Goal: Contribute content: Add original content to the website for others to see

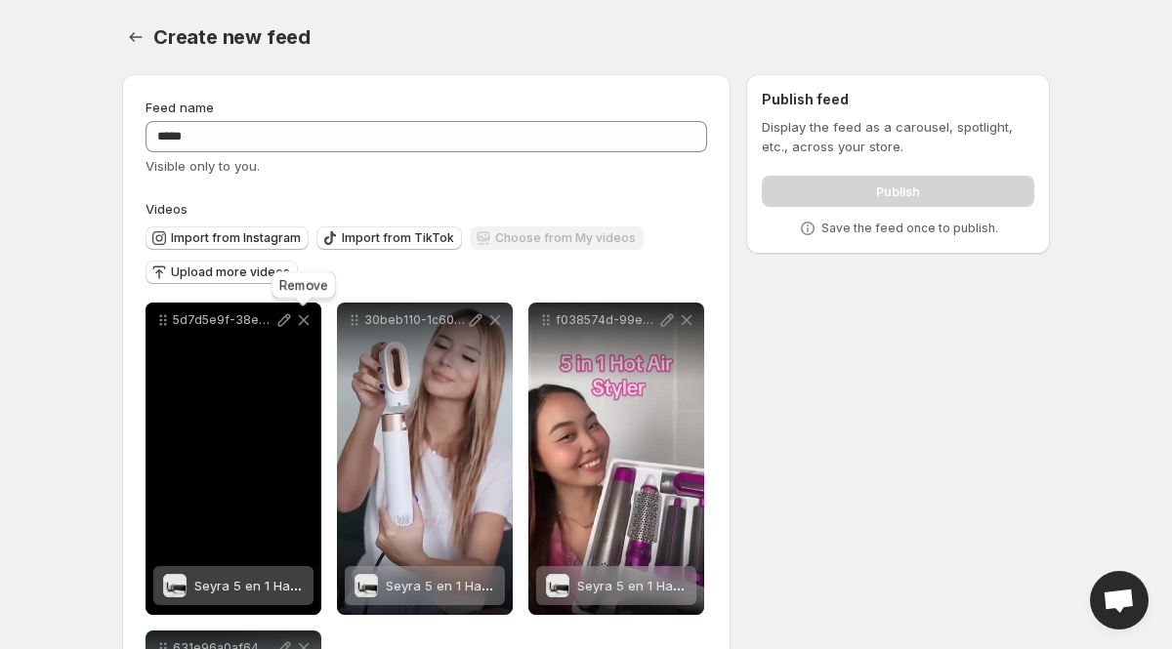
click at [305, 318] on icon at bounding box center [304, 320] width 11 height 11
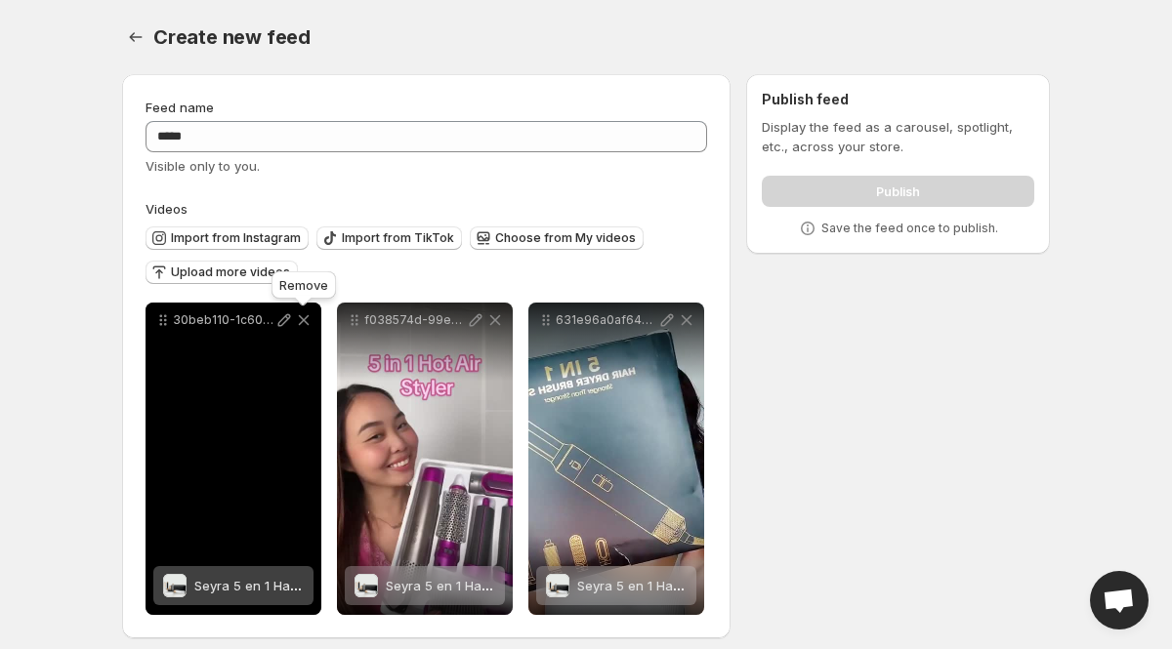
click at [305, 318] on icon at bounding box center [304, 320] width 11 height 11
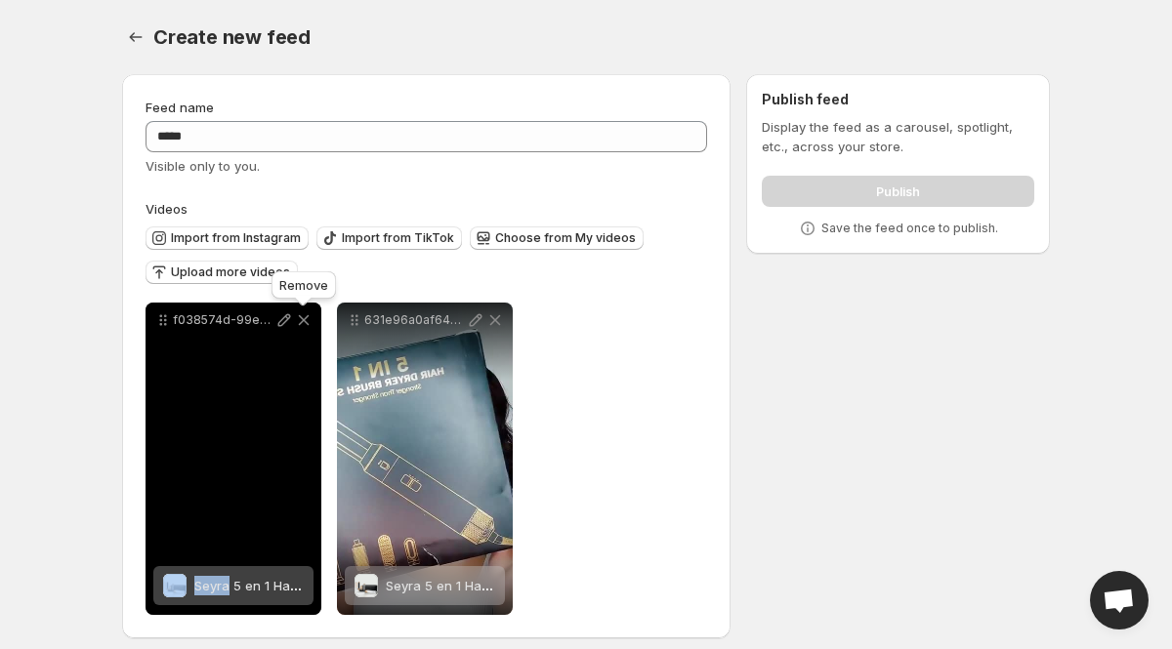
click at [305, 318] on icon at bounding box center [304, 320] width 11 height 11
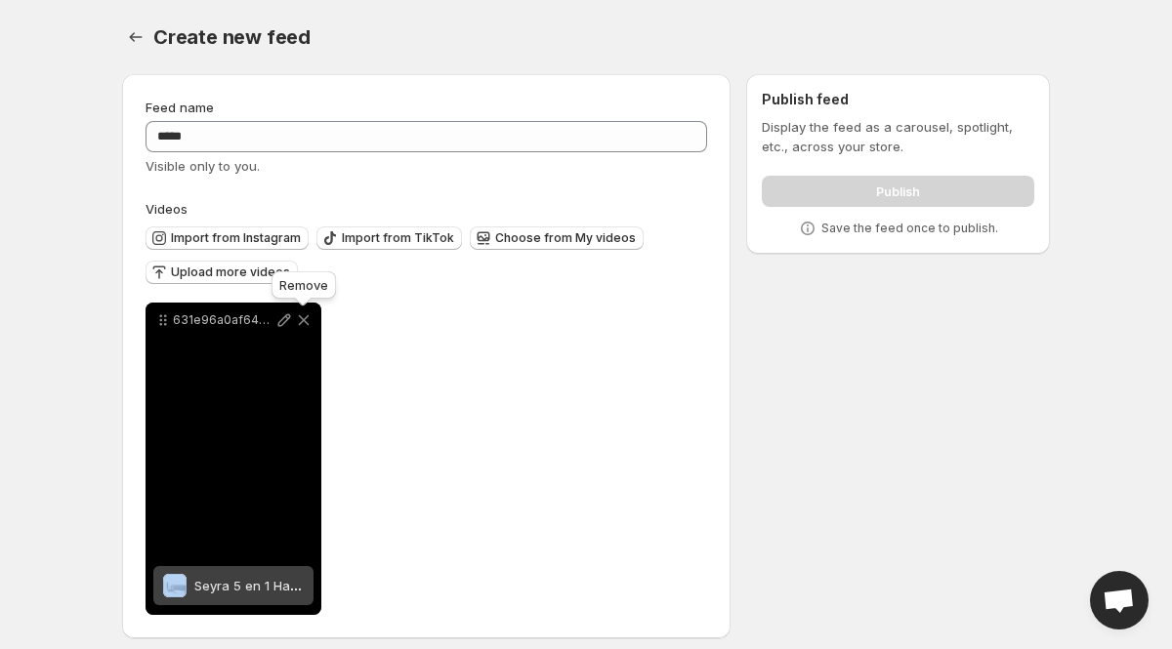
click at [305, 318] on icon at bounding box center [304, 320] width 11 height 11
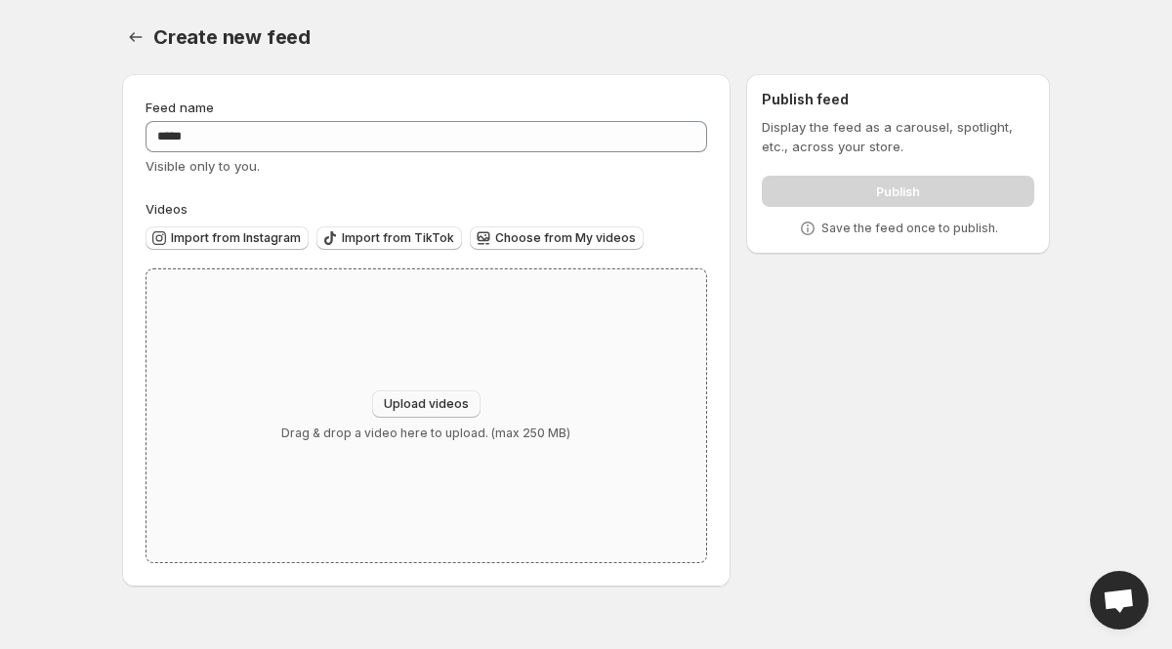
click at [454, 399] on span "Upload videos" at bounding box center [426, 405] width 85 height 16
click at [433, 400] on span "Upload videos" at bounding box center [426, 405] width 85 height 16
type input "**********"
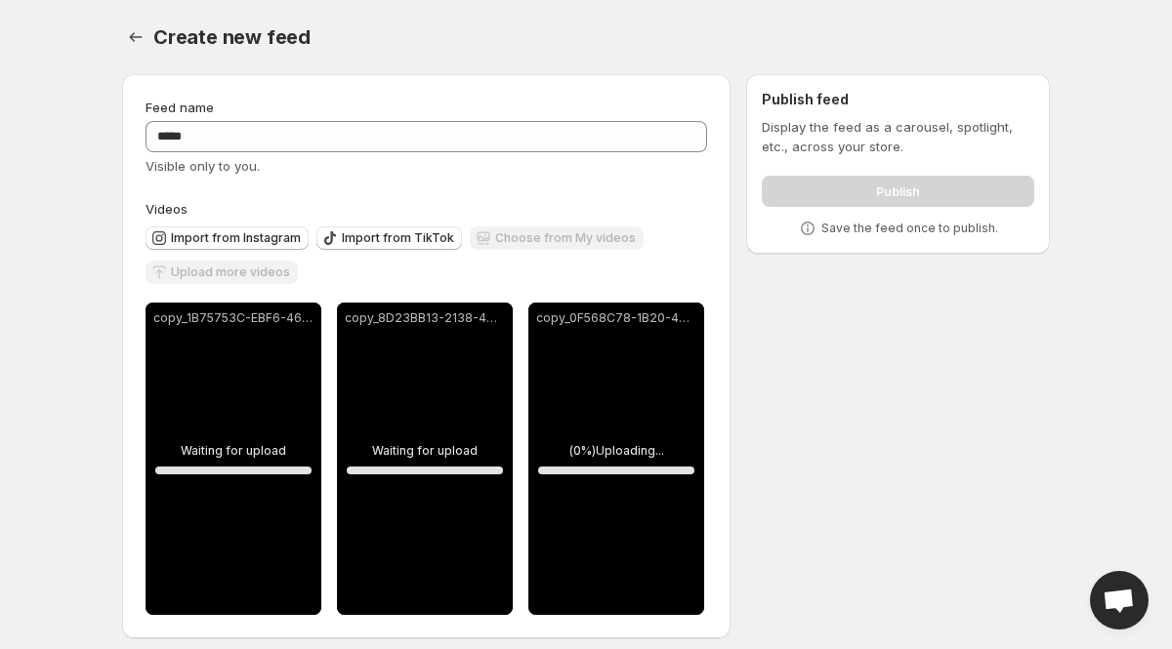
scroll to position [13, 0]
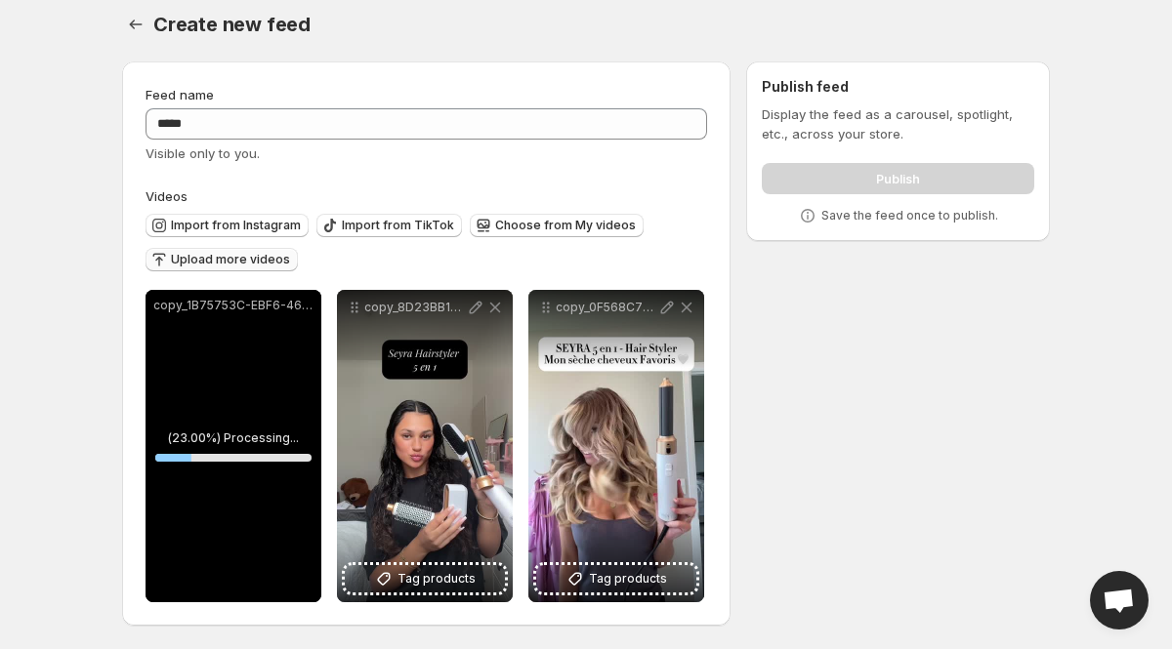
click at [276, 257] on span "Upload more videos" at bounding box center [230, 260] width 119 height 16
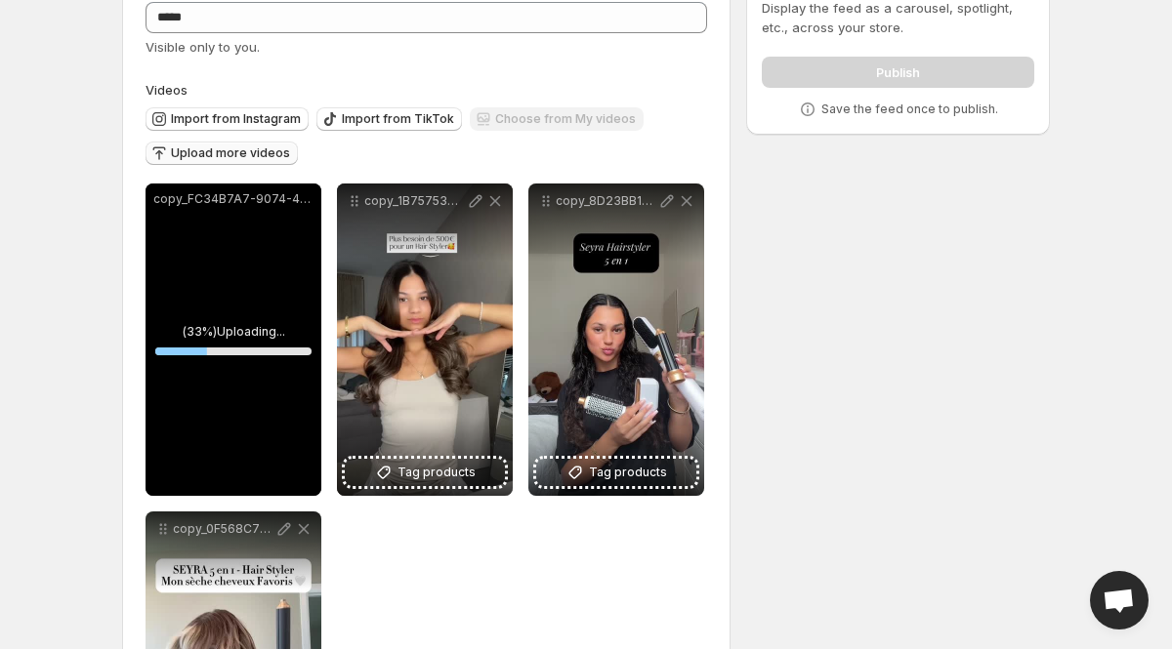
scroll to position [79, 0]
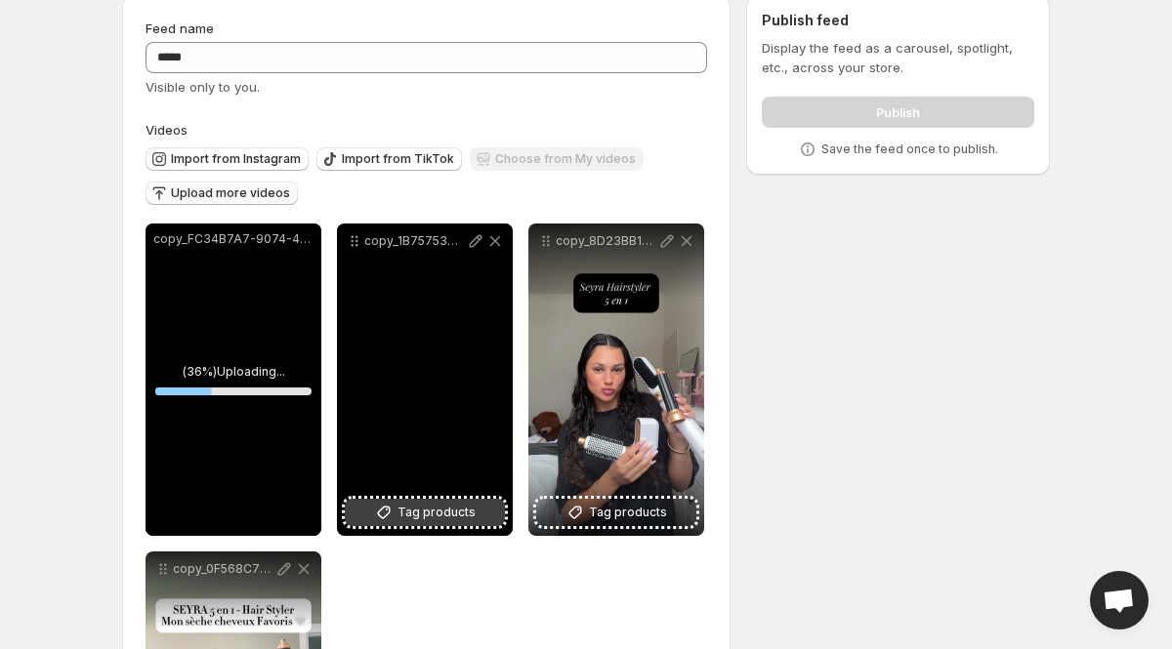
click at [407, 520] on span "Tag products" at bounding box center [436, 513] width 78 height 20
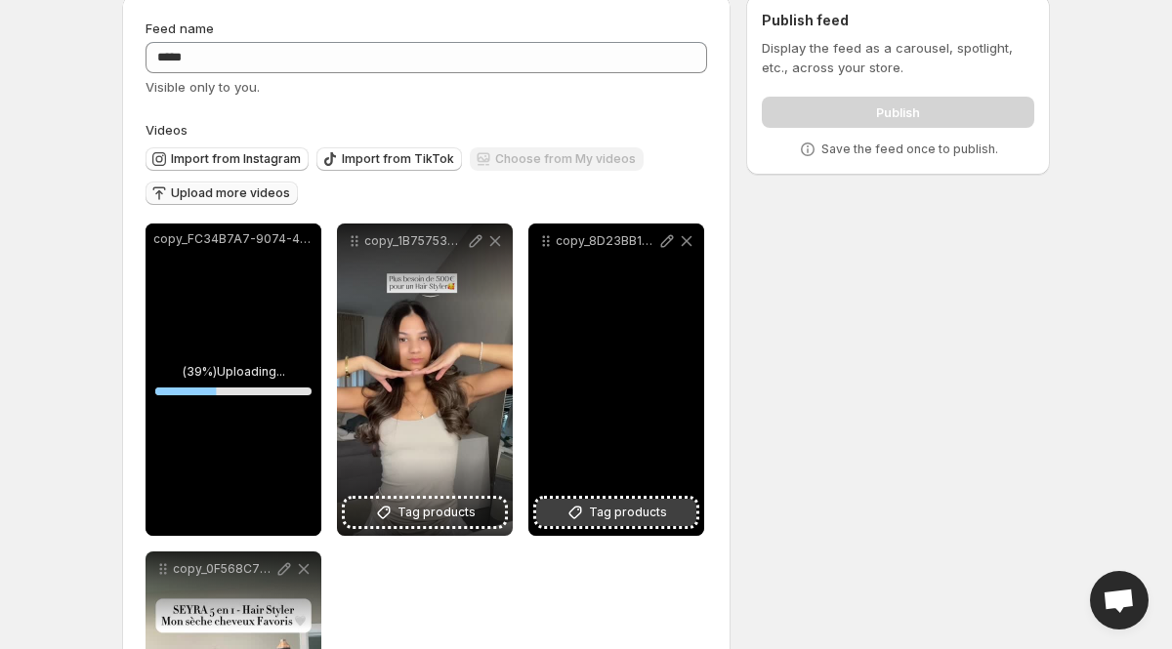
click at [607, 518] on span "Tag products" at bounding box center [628, 513] width 78 height 20
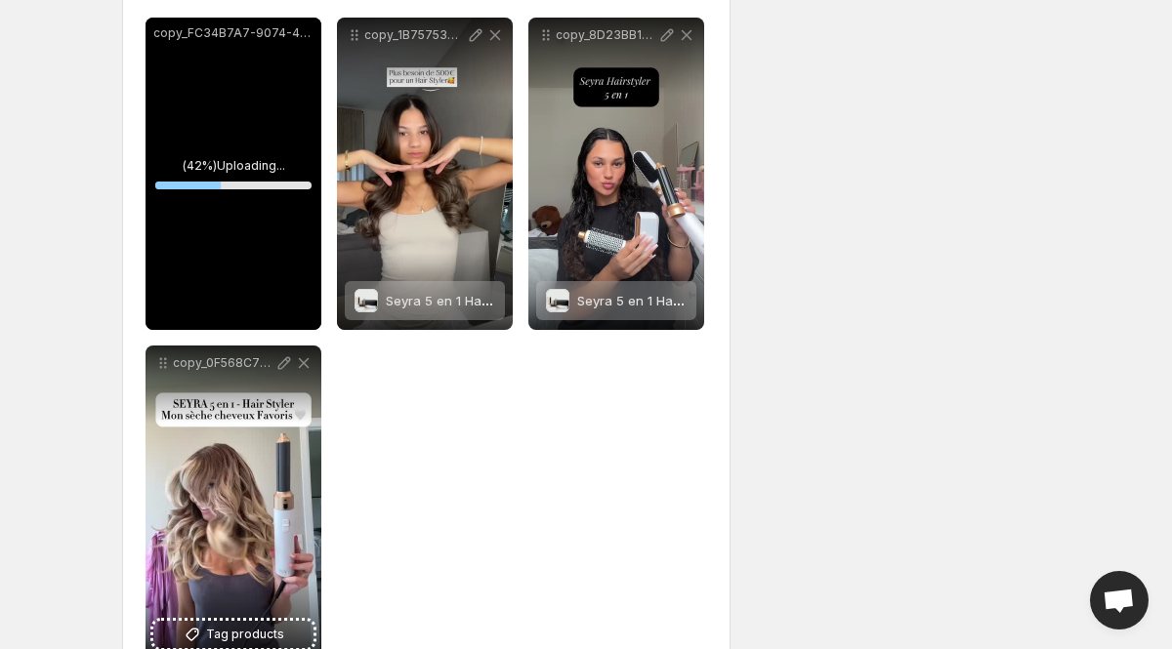
scroll to position [304, 0]
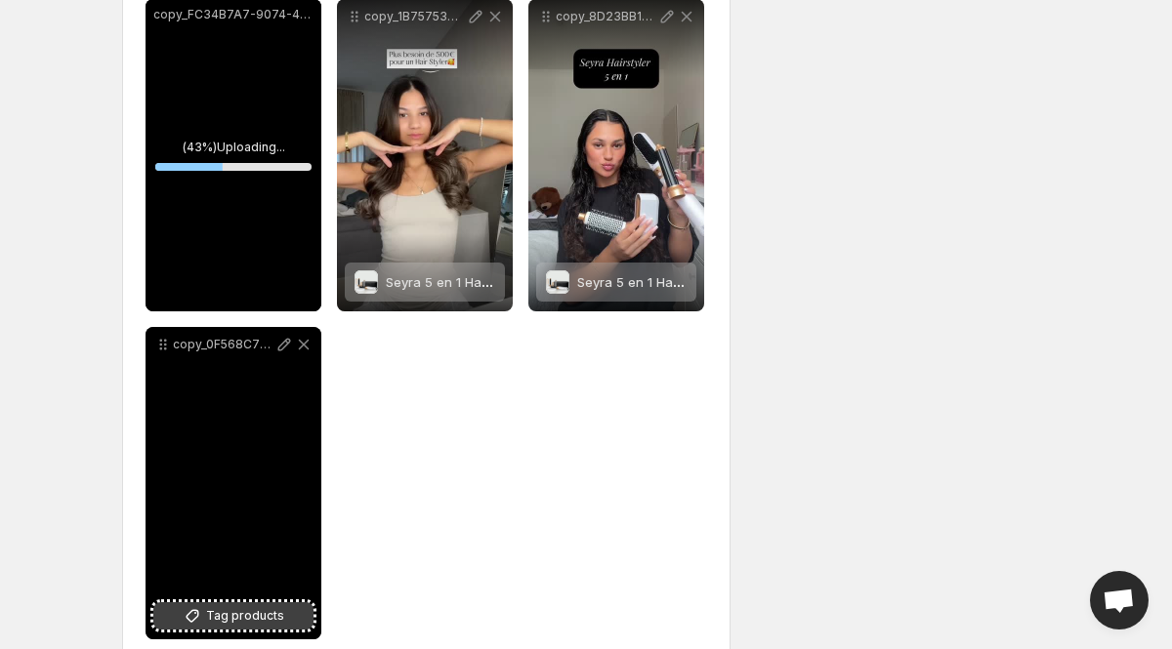
click at [256, 610] on span "Tag products" at bounding box center [245, 617] width 78 height 20
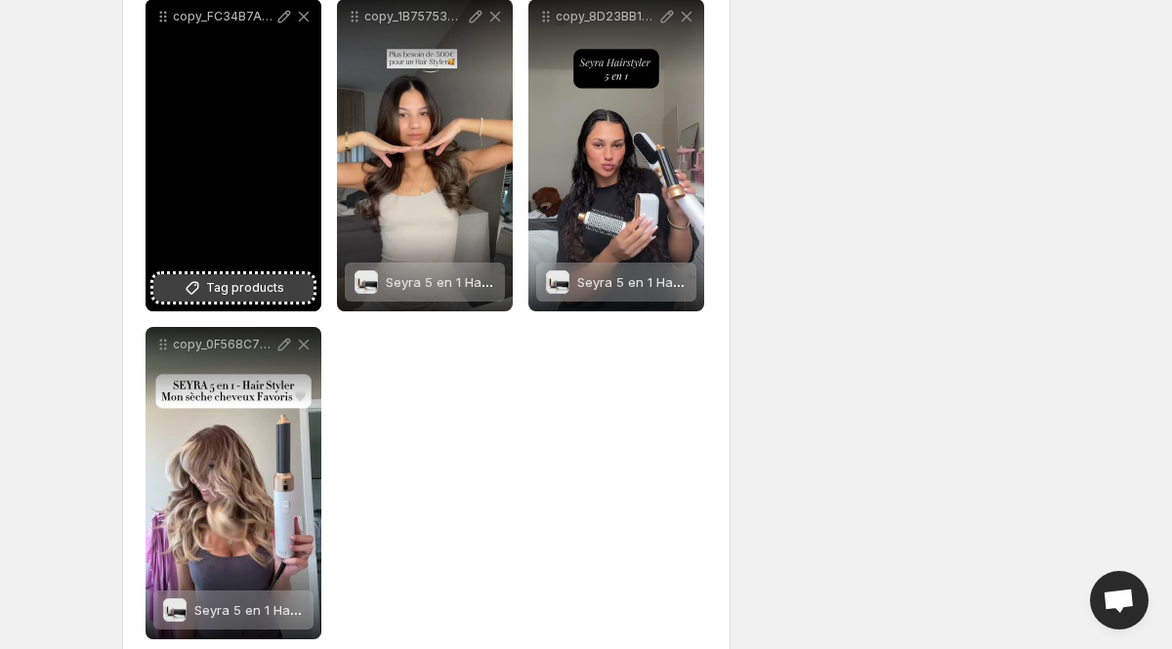
click at [252, 274] on button "Tag products" at bounding box center [233, 287] width 160 height 27
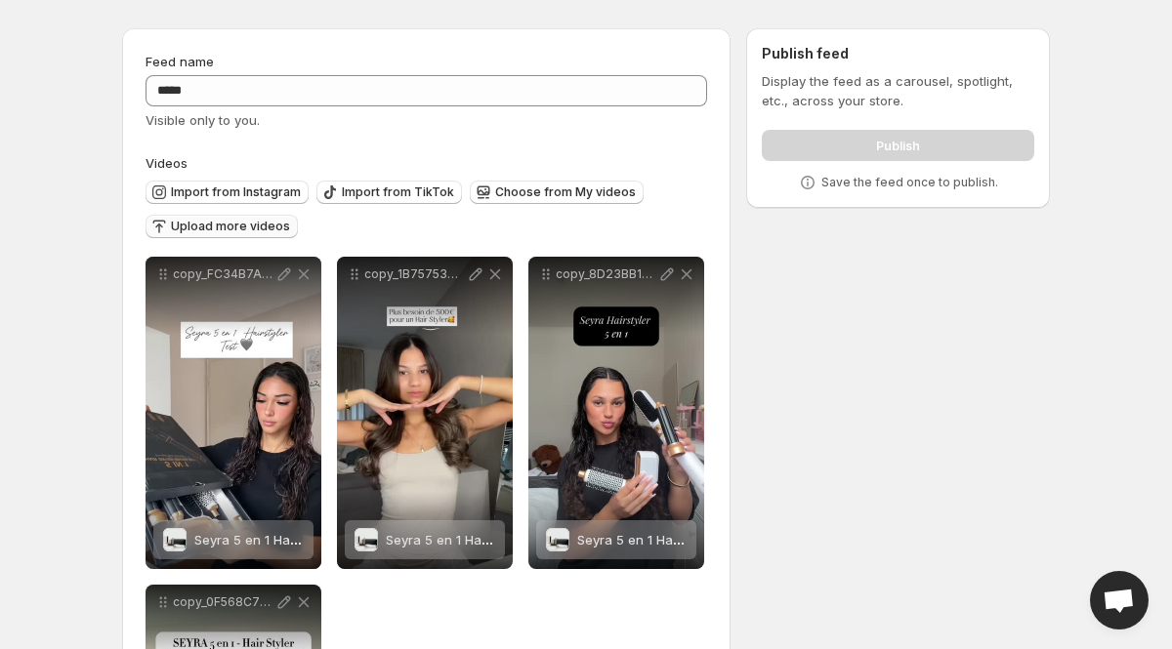
scroll to position [0, 0]
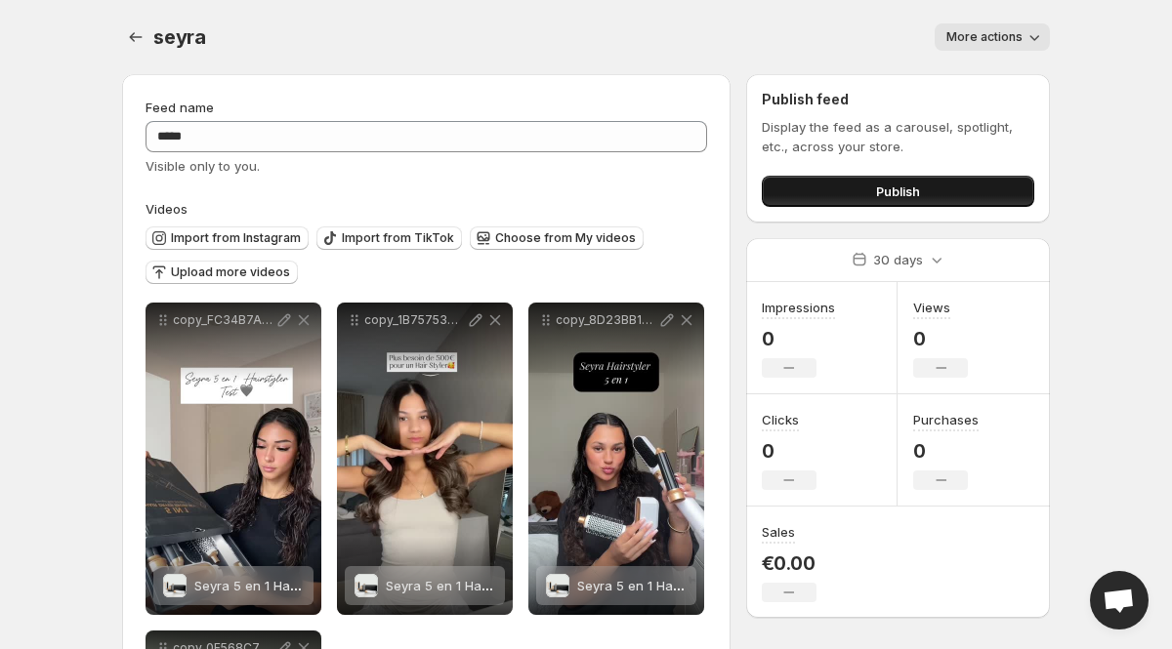
click at [919, 194] on span "Publish" at bounding box center [898, 192] width 44 height 20
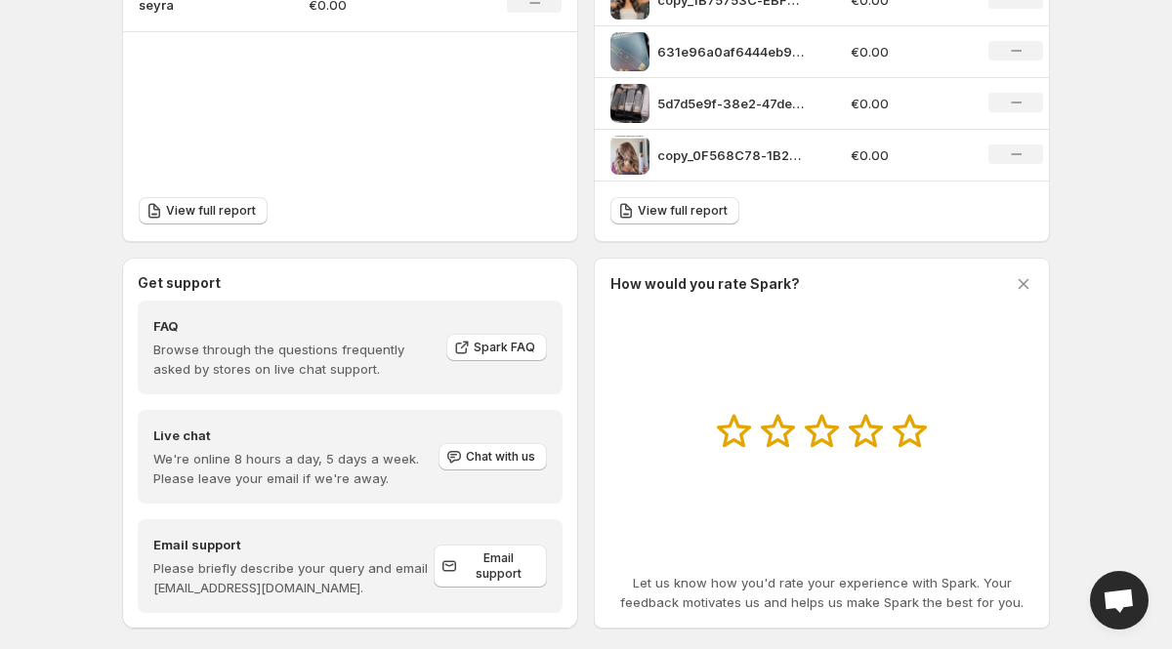
scroll to position [847, 0]
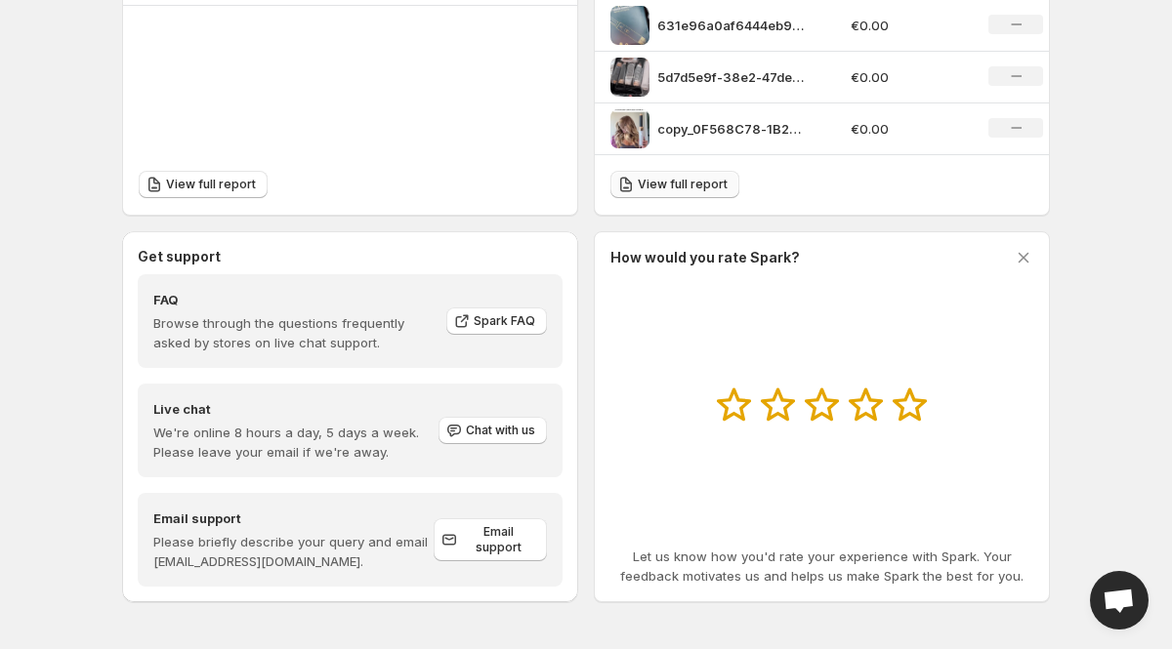
click at [707, 188] on span "View full report" at bounding box center [683, 185] width 90 height 16
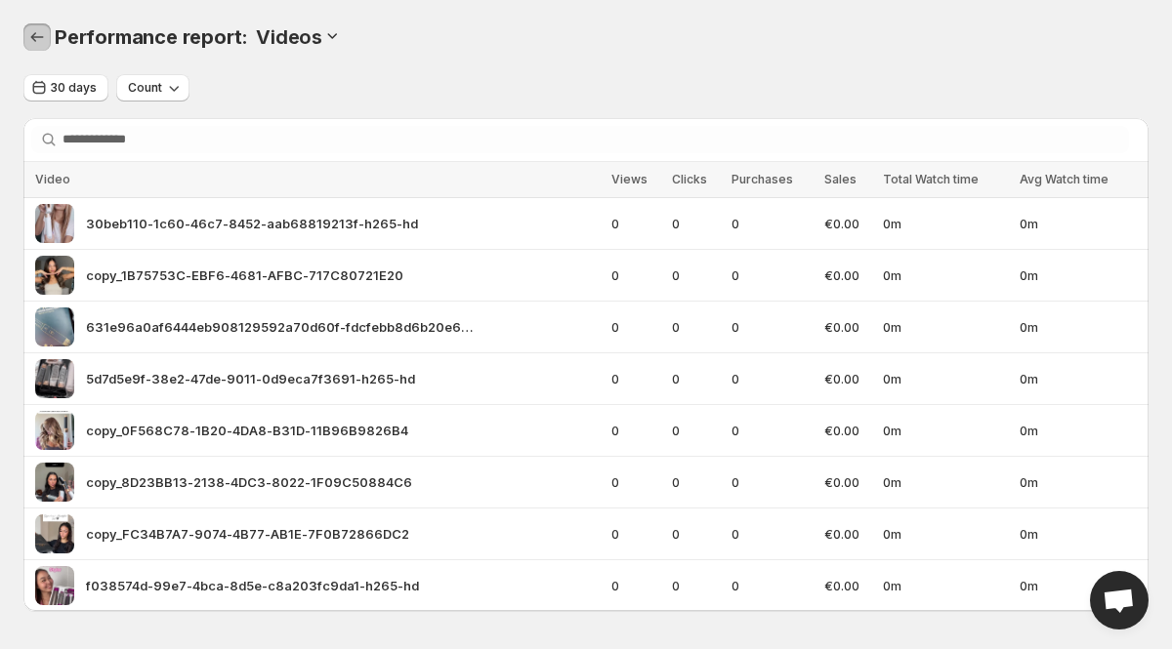
click at [32, 35] on icon "Performance report" at bounding box center [37, 37] width 20 height 20
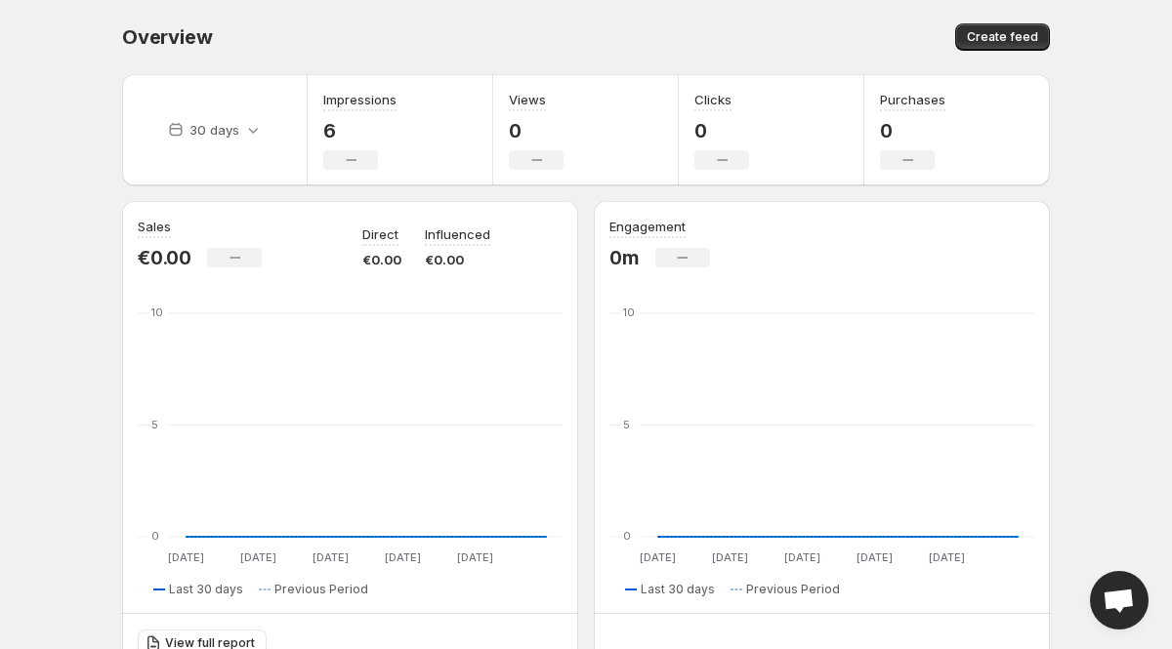
click at [774, 55] on div "Overview. This page is ready Overview Create feed" at bounding box center [586, 37] width 928 height 74
click at [1075, 146] on body "Home Feeds Videos Subscription Settings Overview. This page is ready Overview C…" at bounding box center [586, 324] width 1172 height 649
click at [1017, 26] on button "Create feed" at bounding box center [1002, 36] width 95 height 27
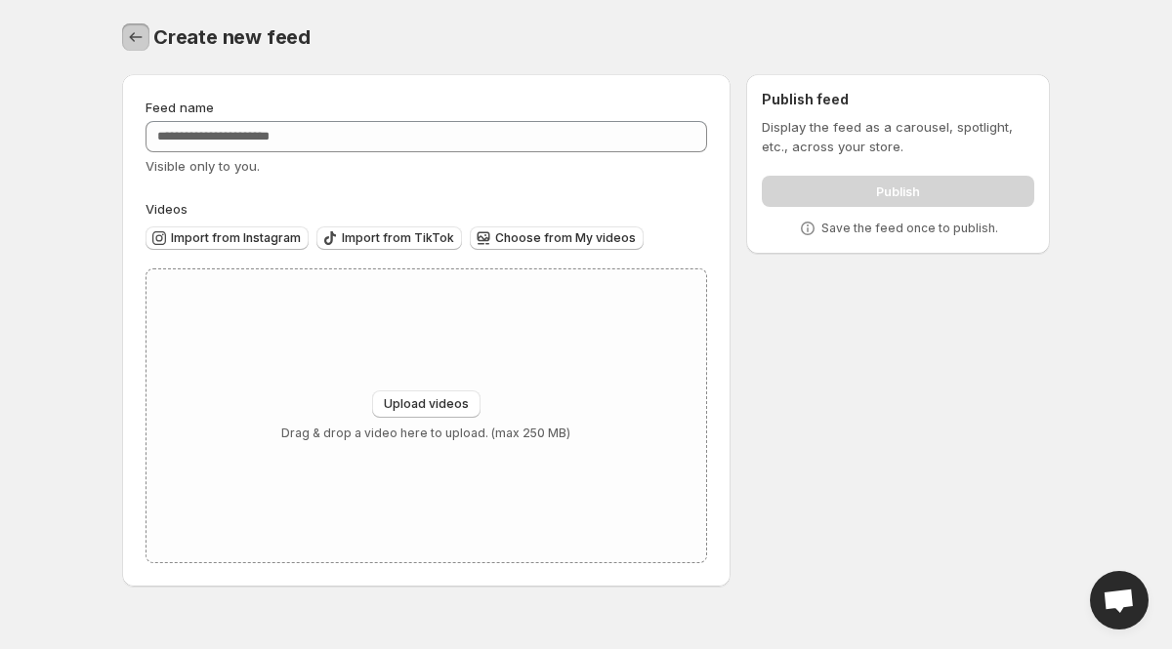
click at [130, 40] on icon "Settings" at bounding box center [136, 37] width 20 height 20
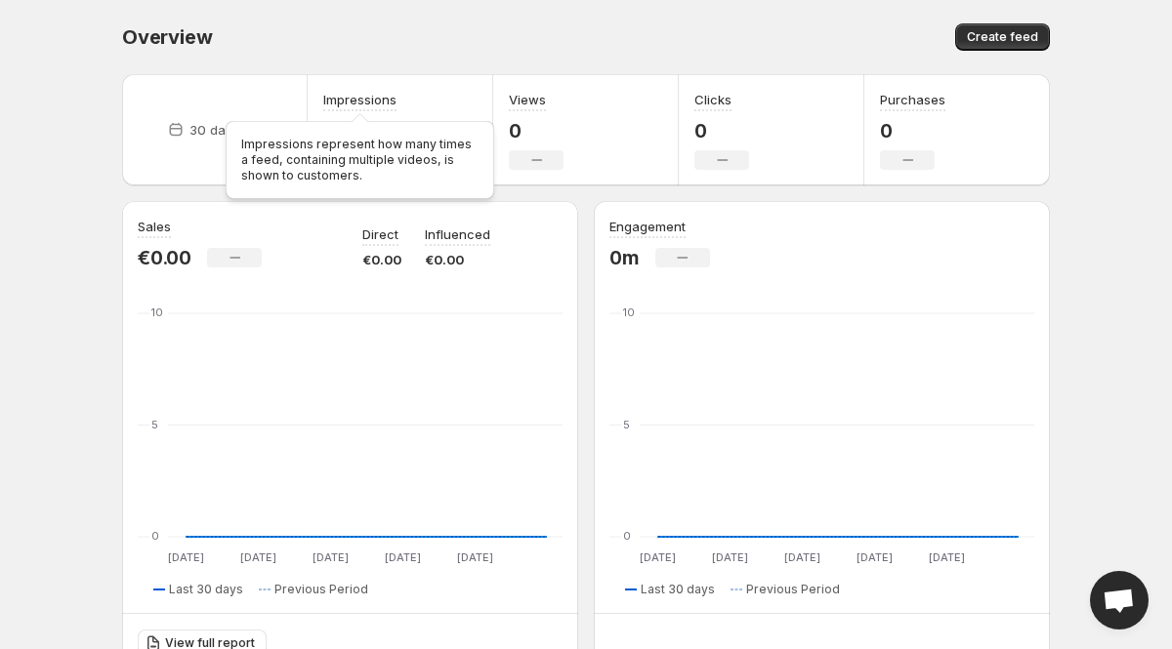
click at [342, 109] on div "Impressions represent how many times a feed, containing multiple videos, is sho…" at bounding box center [360, 156] width 276 height 94
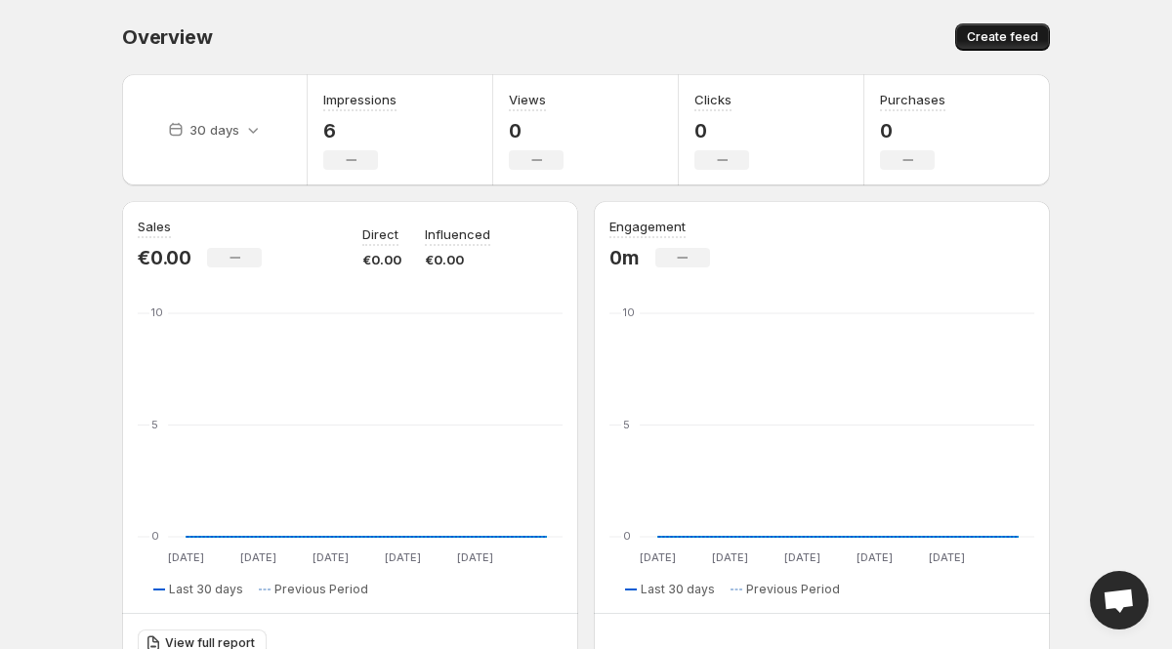
click at [1003, 23] on button "Create feed" at bounding box center [1002, 36] width 95 height 27
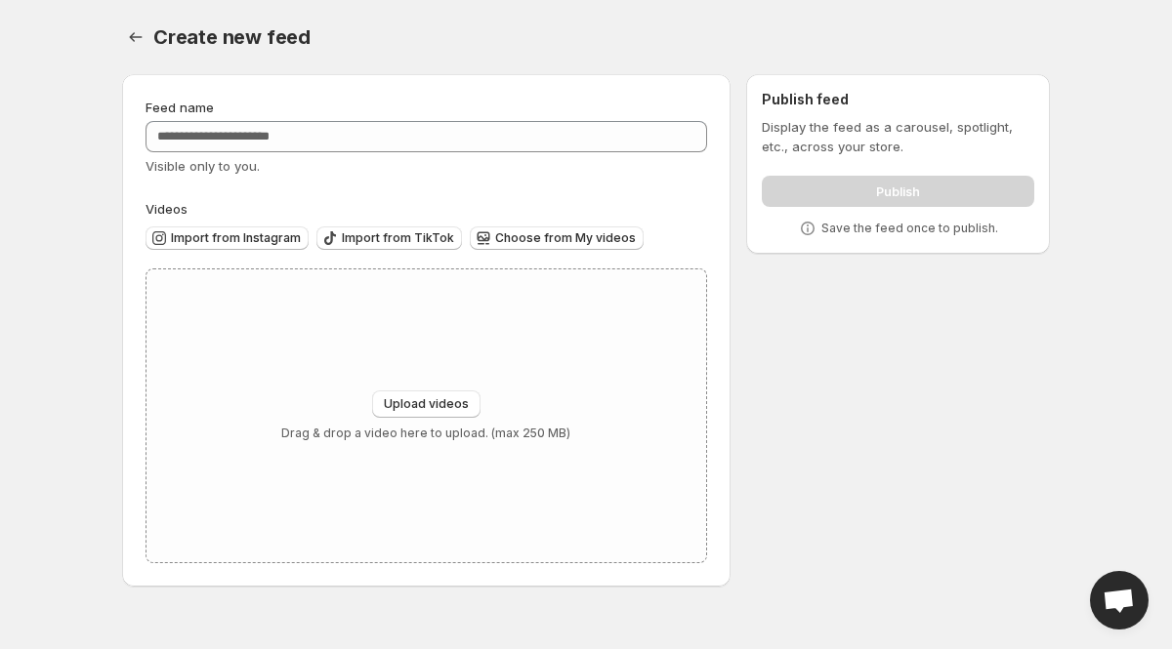
click at [558, 225] on div "Import from Instagram Import from TikTok Choose from My videos" at bounding box center [422, 236] width 569 height 34
click at [554, 232] on span "Choose from My videos" at bounding box center [565, 238] width 141 height 16
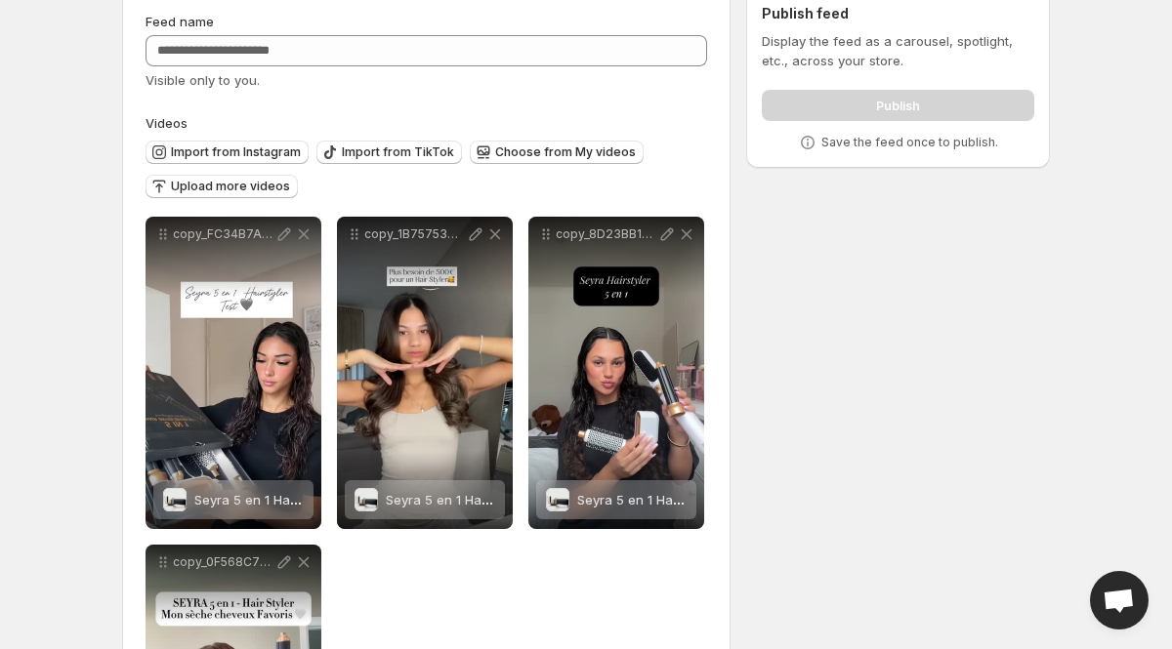
scroll to position [30, 0]
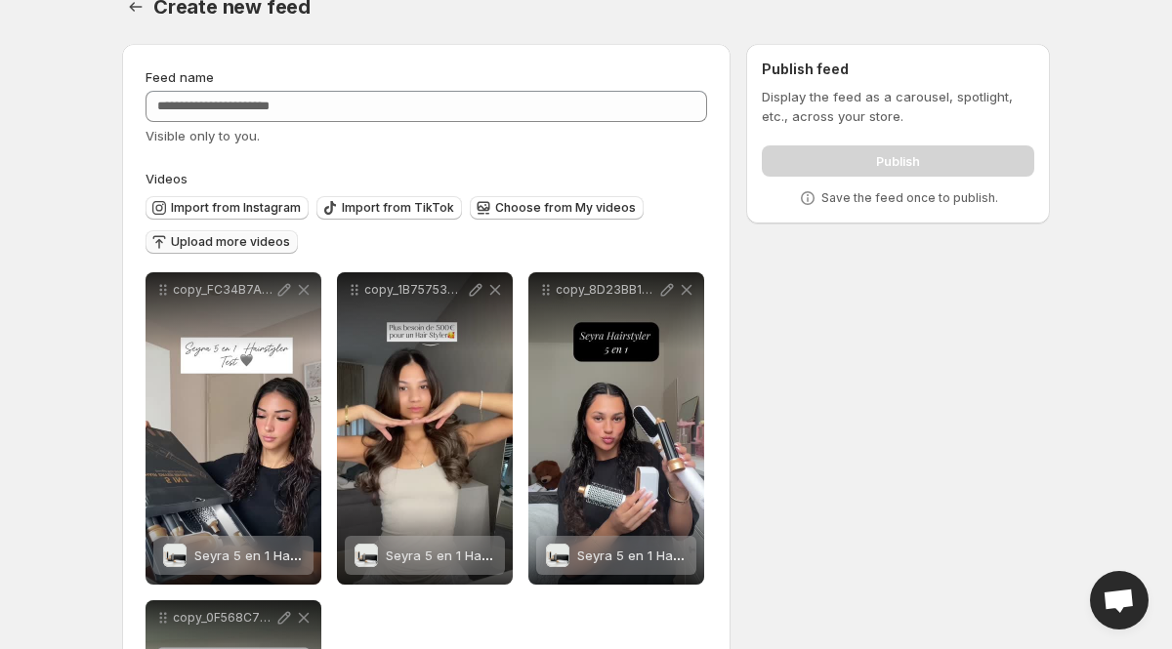
click at [217, 249] on span "Upload more videos" at bounding box center [230, 242] width 119 height 16
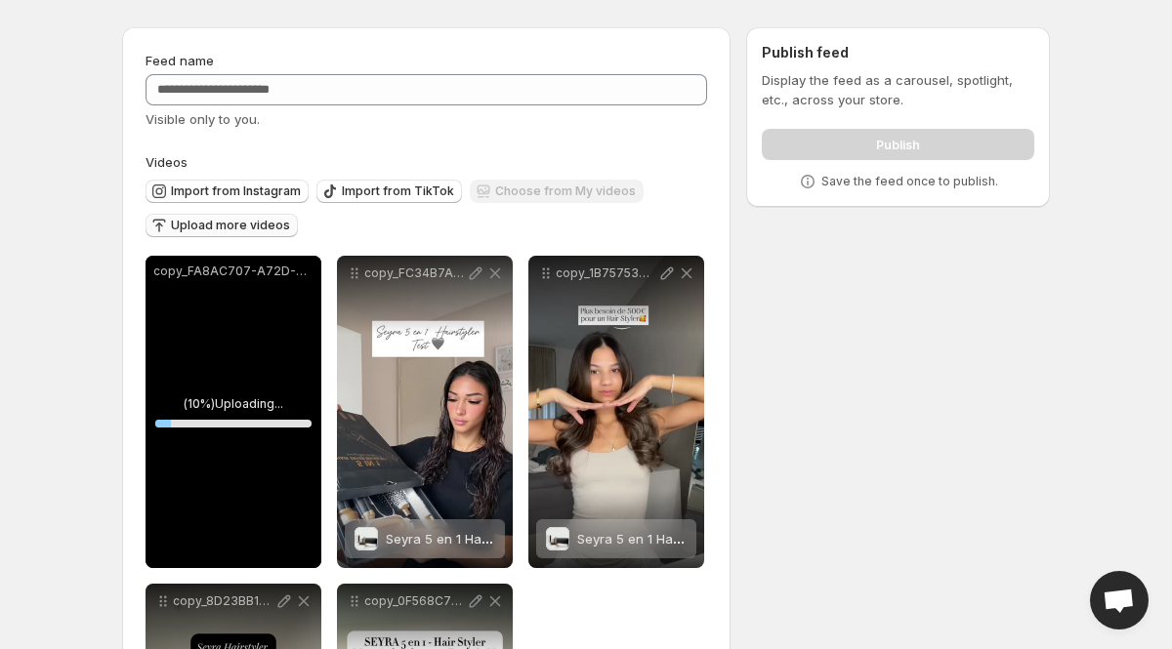
scroll to position [0, 0]
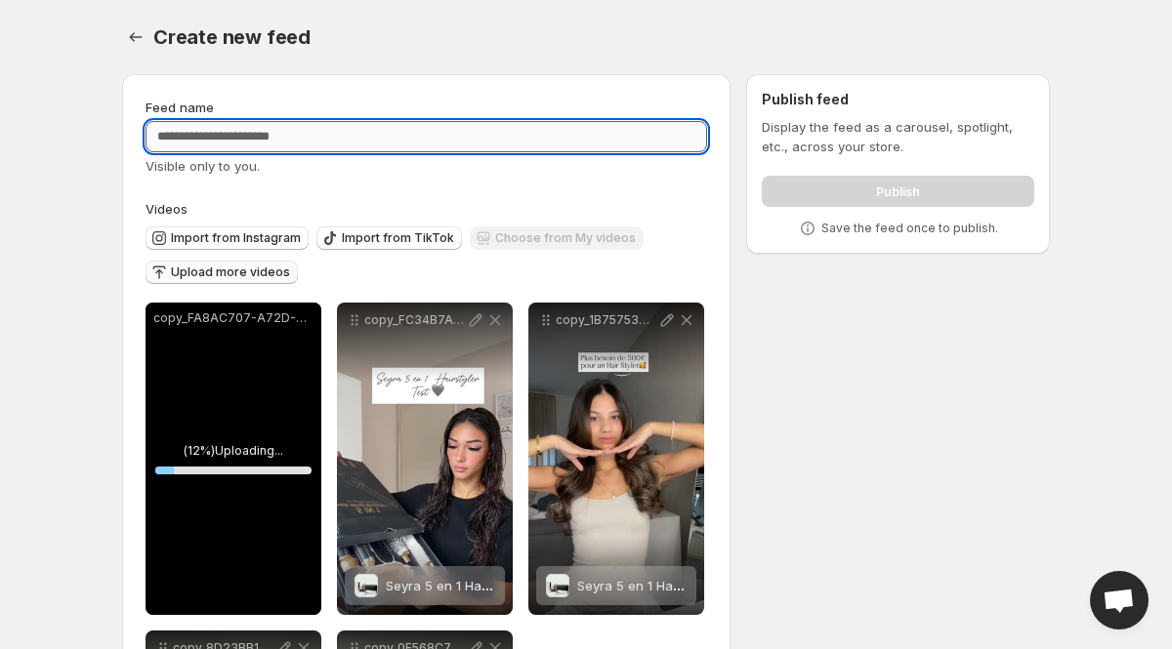
click at [436, 121] on input "Feed name" at bounding box center [427, 136] width 562 height 31
type input "**********"
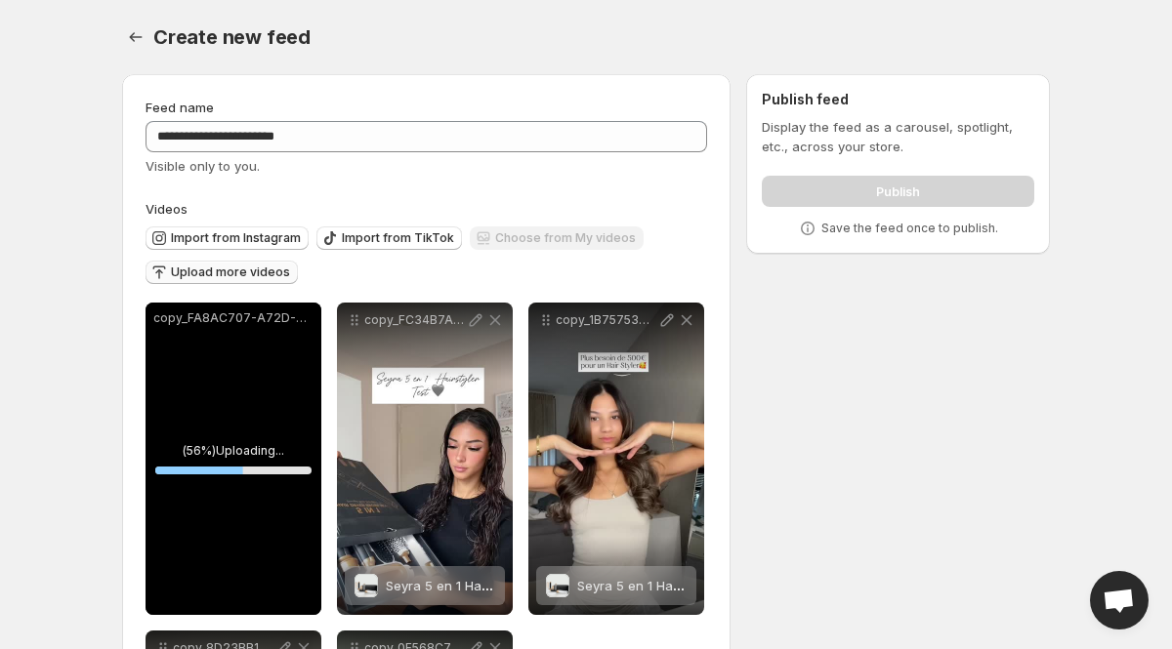
click at [809, 372] on div "**********" at bounding box center [577, 525] width 943 height 932
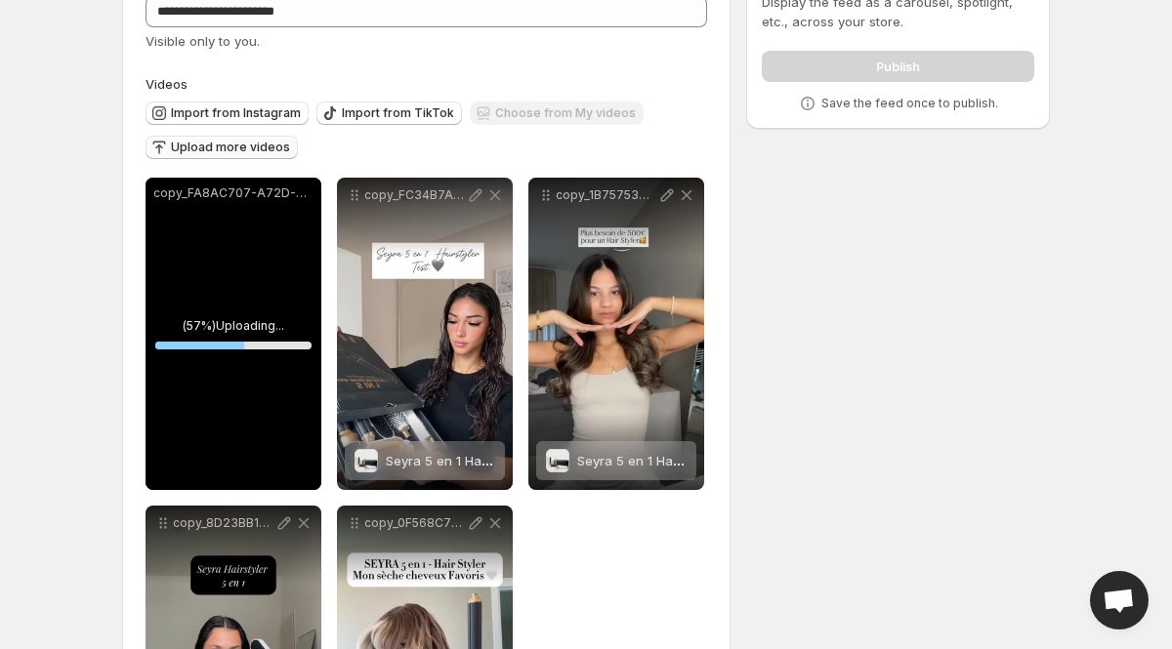
scroll to position [141, 0]
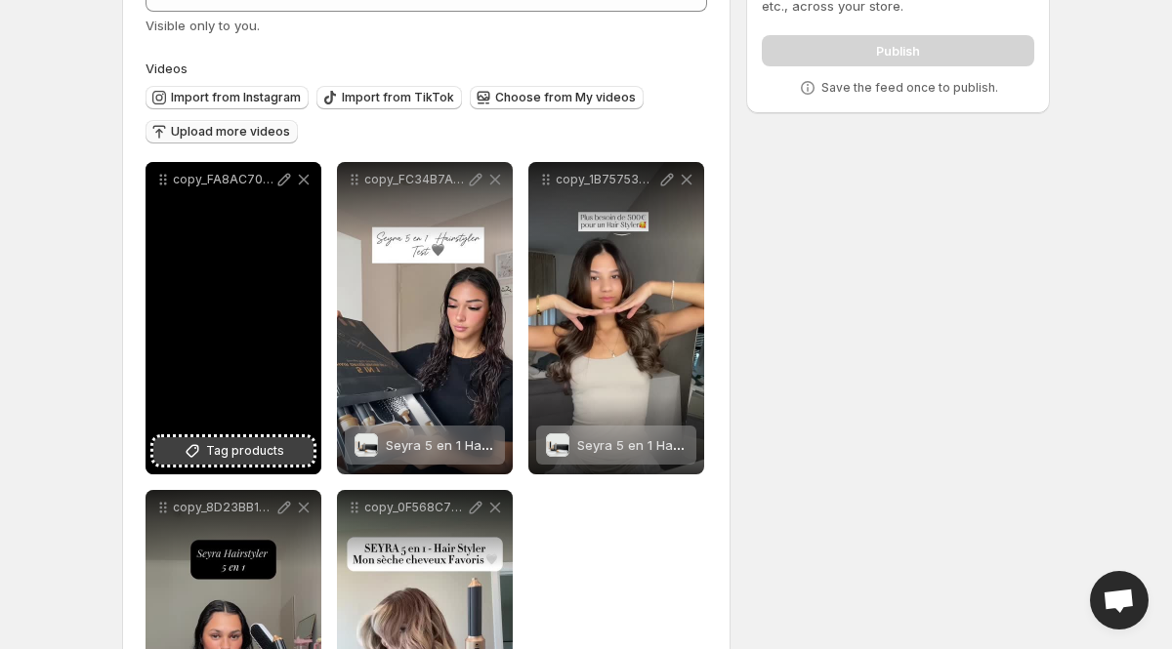
click at [206, 450] on button "Tag products" at bounding box center [233, 451] width 160 height 27
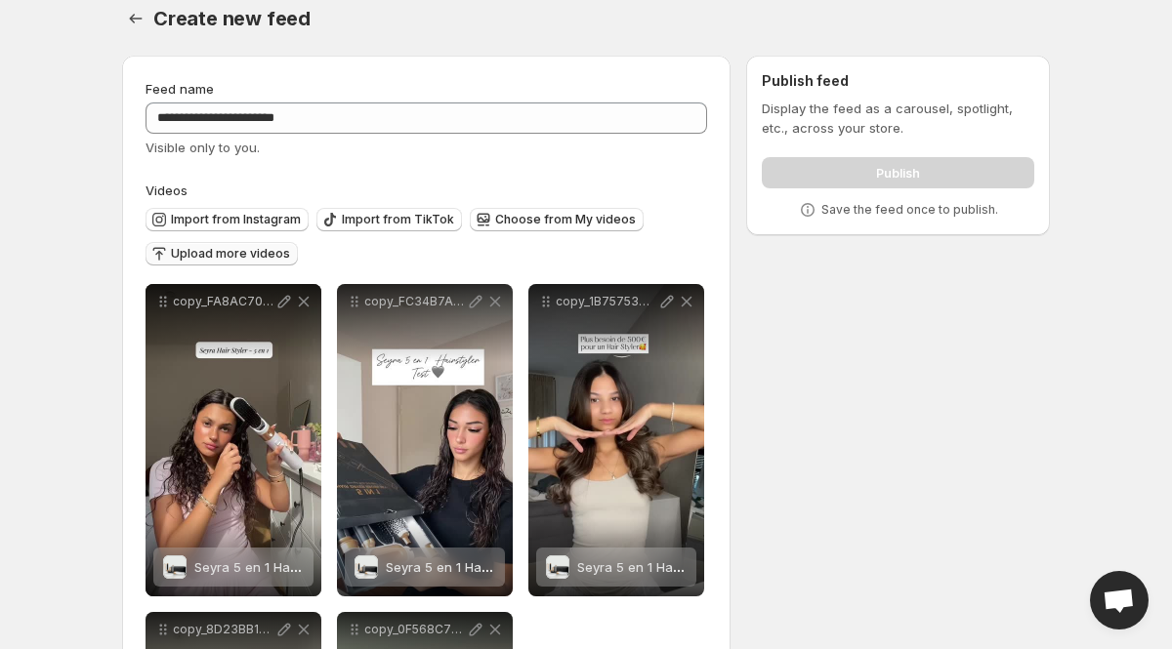
scroll to position [0, 0]
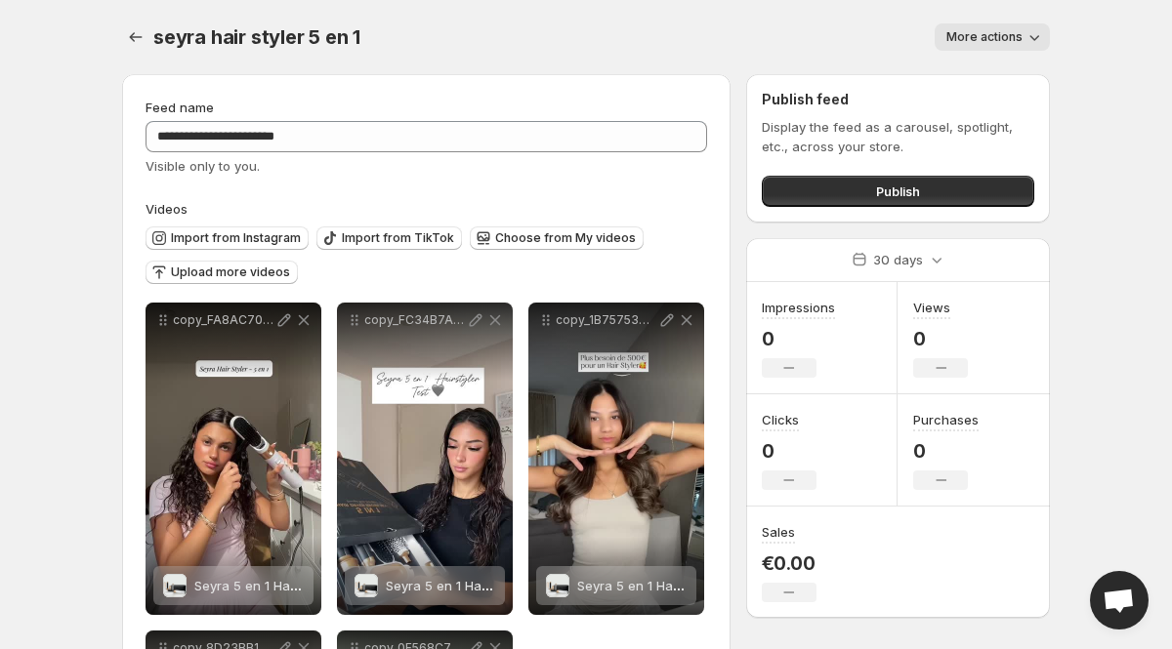
click at [1002, 37] on span "More actions" at bounding box center [984, 37] width 76 height 16
click at [1044, 105] on div "Publish feed Display the feed as a carousel, spotlight, etc., across your store…" at bounding box center [898, 148] width 304 height 148
click at [908, 183] on span "Publish" at bounding box center [898, 192] width 44 height 20
